Goal: Task Accomplishment & Management: Manage account settings

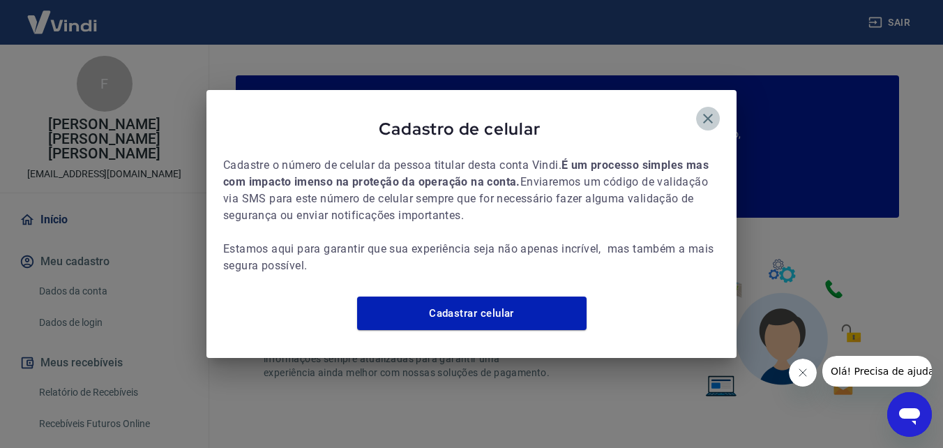
click at [709, 110] on icon "button" at bounding box center [707, 118] width 17 height 17
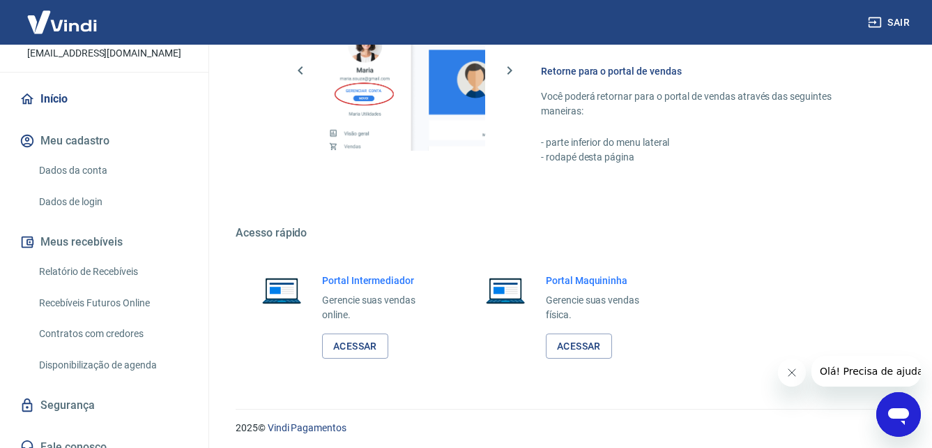
scroll to position [841, 0]
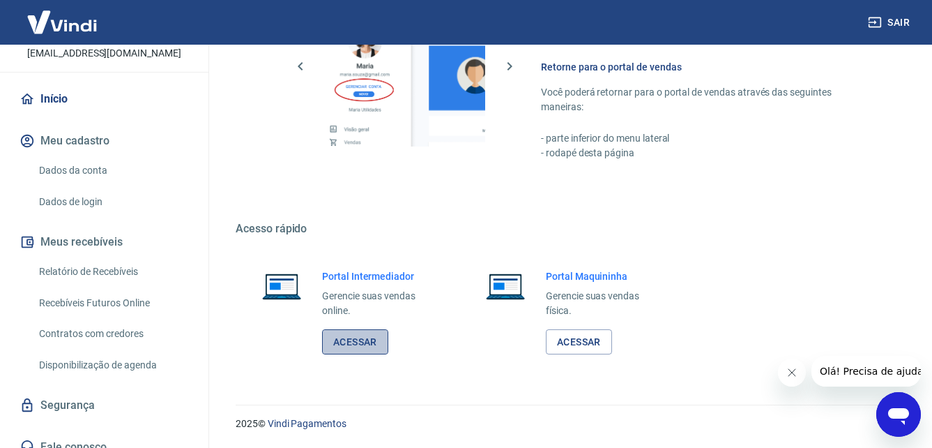
click at [376, 347] on link "Acessar" at bounding box center [355, 342] width 66 height 26
